Goal: Transaction & Acquisition: Obtain resource

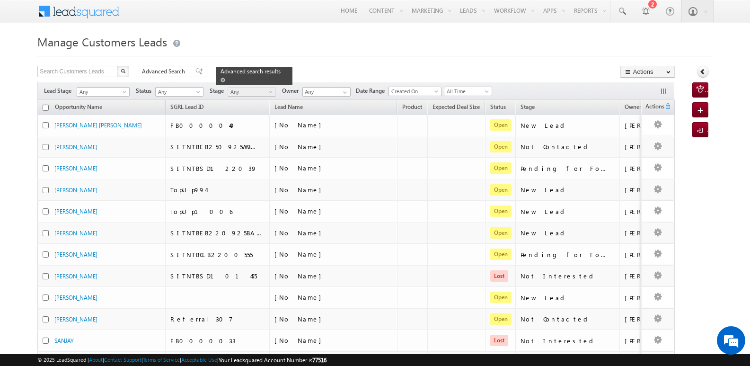
click at [225, 78] on span at bounding box center [223, 80] width 5 height 5
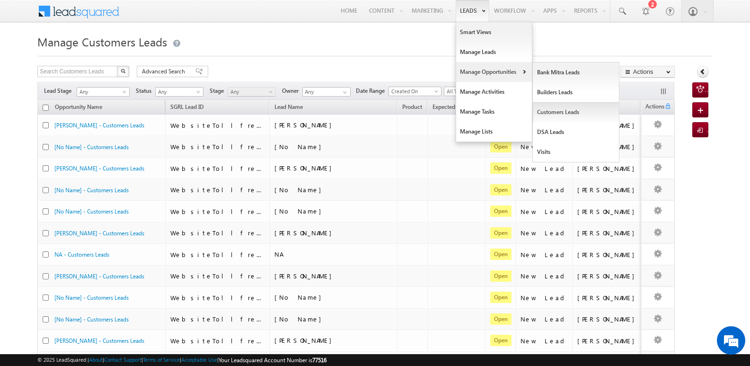
click at [549, 109] on link "Customers Leads" at bounding box center [576, 112] width 87 height 20
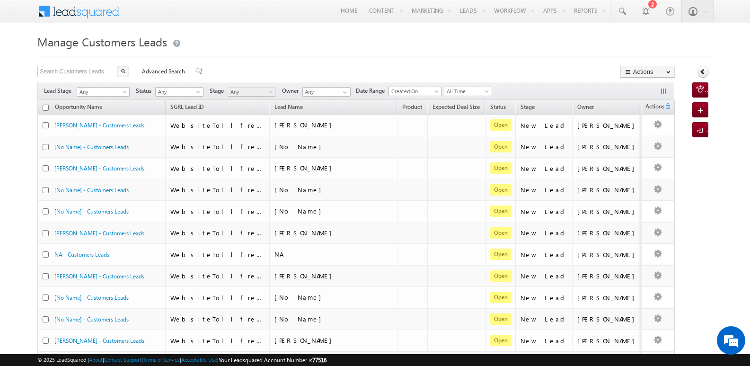
click at [468, 85] on div "Lead Stage Any Any Activity Type Bank Mitra Leads Builders Leads Customers Lead…" at bounding box center [355, 91] width 637 height 18
click at [467, 90] on span "All Time" at bounding box center [466, 91] width 45 height 9
click at [464, 133] on link "[DATE]" at bounding box center [471, 131] width 48 height 9
click at [635, 88] on link "Export Customers Leads" at bounding box center [647, 90] width 53 height 20
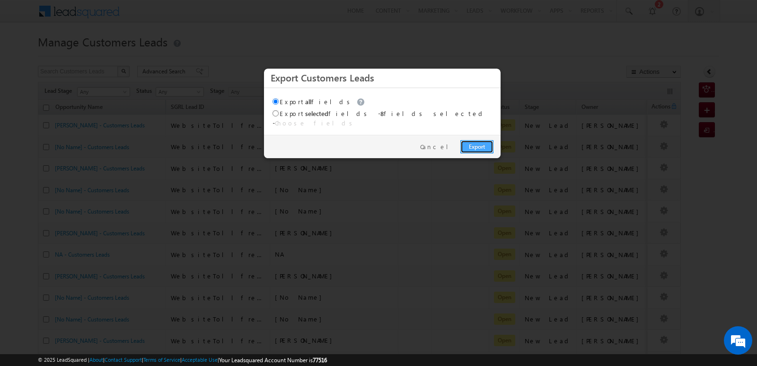
click at [472, 141] on link "Export" at bounding box center [476, 146] width 33 height 13
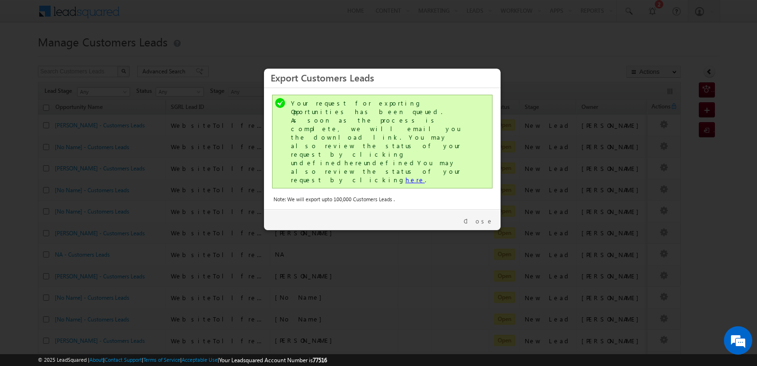
click at [406, 176] on link "here" at bounding box center [415, 180] width 19 height 8
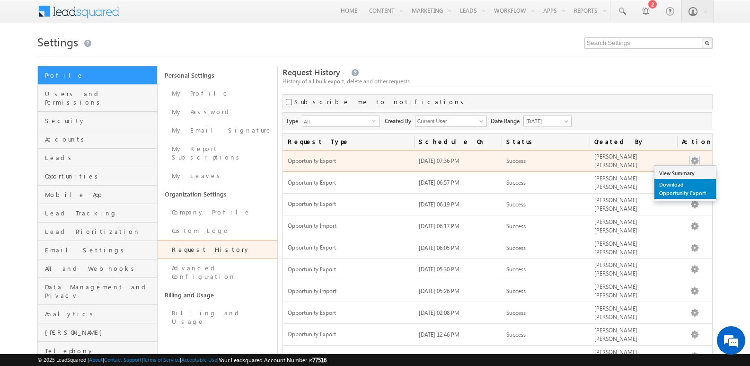
click at [672, 191] on link "Download Opportunity Export" at bounding box center [685, 189] width 62 height 20
